Goal: Information Seeking & Learning: Learn about a topic

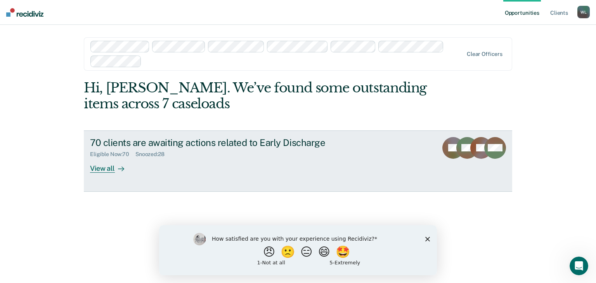
click at [102, 169] on div "View all" at bounding box center [111, 165] width 43 height 15
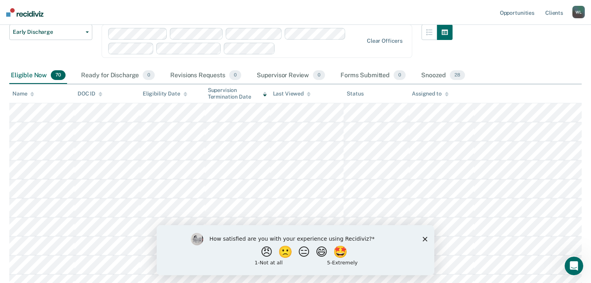
scroll to position [62, 0]
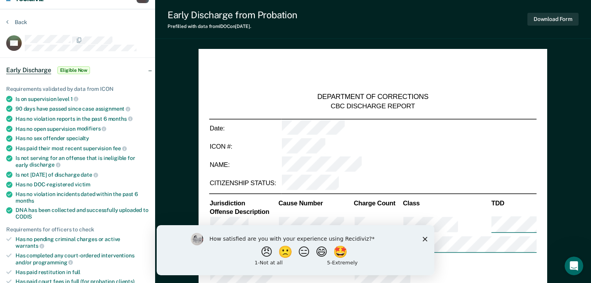
scroll to position [31, 0]
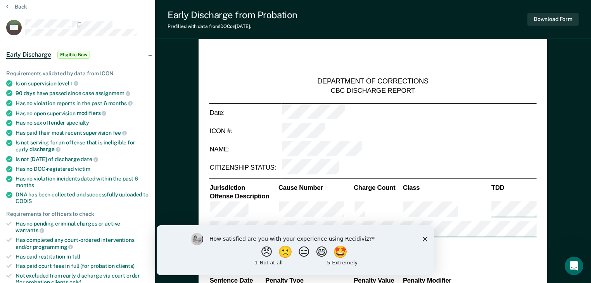
type textarea "x"
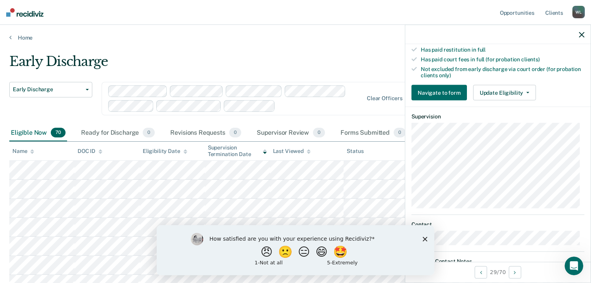
click at [582, 32] on icon "button" at bounding box center [581, 34] width 5 height 5
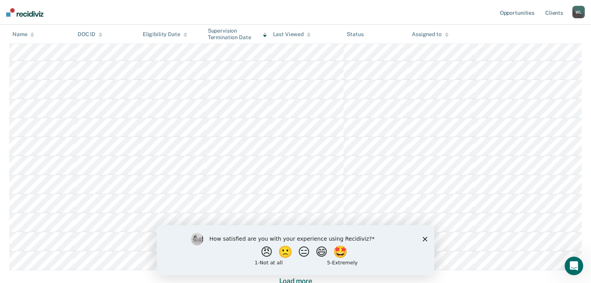
scroll to position [531, 0]
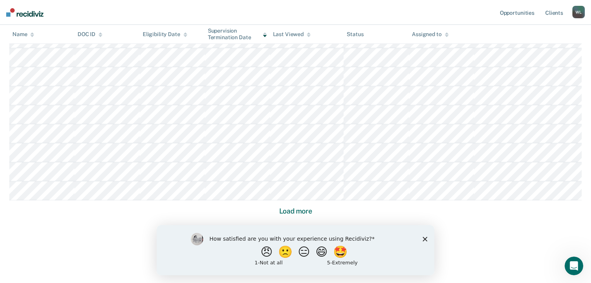
click at [425, 237] on icon "Close survey" at bounding box center [425, 238] width 5 height 5
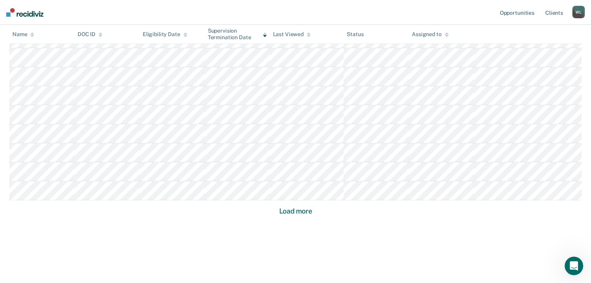
click at [296, 210] on button "Load more" at bounding box center [296, 210] width 38 height 9
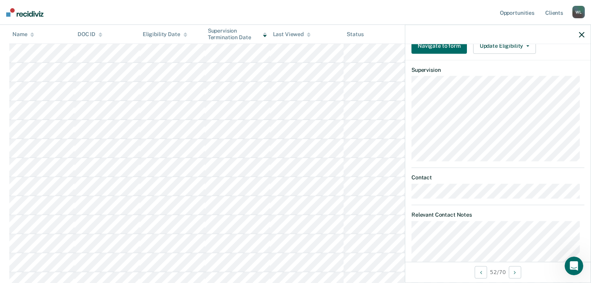
scroll to position [332, 0]
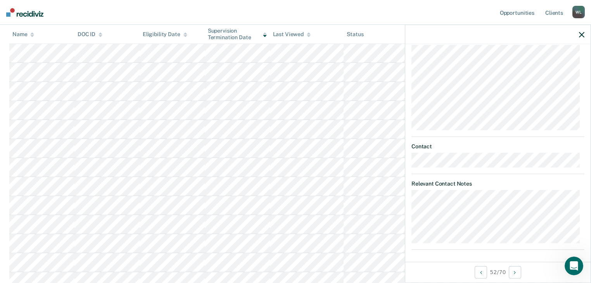
click at [582, 33] on icon "button" at bounding box center [581, 34] width 5 height 5
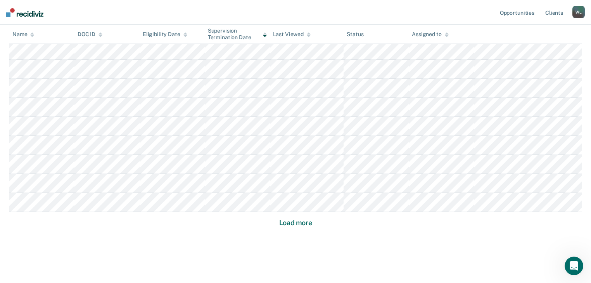
scroll to position [1102, 0]
click at [292, 206] on button "Load more" at bounding box center [296, 210] width 38 height 9
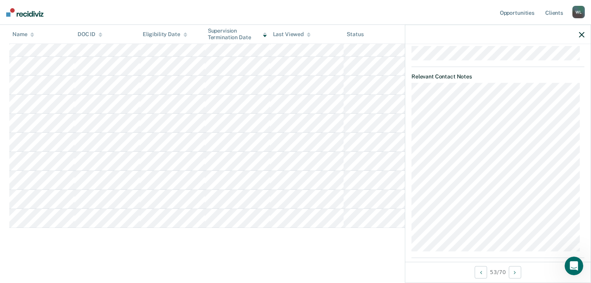
scroll to position [453, 0]
click at [582, 33] on icon "button" at bounding box center [581, 34] width 5 height 5
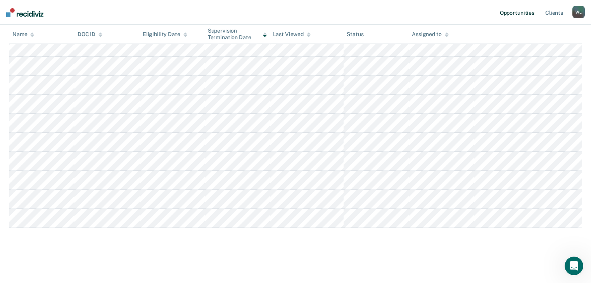
click at [518, 14] on link "Opportunities" at bounding box center [518, 12] width 38 height 25
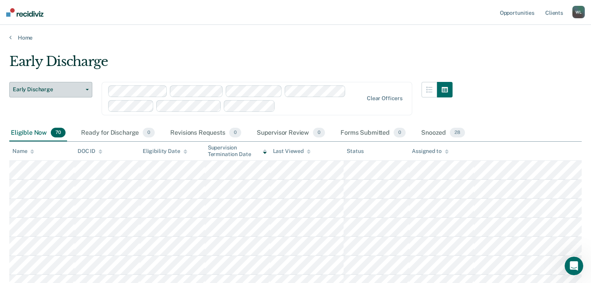
click at [71, 88] on span "Early Discharge" at bounding box center [48, 89] width 70 height 7
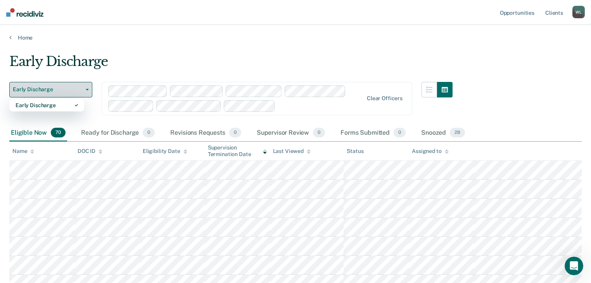
click at [71, 88] on span "Early Discharge" at bounding box center [48, 89] width 70 height 7
